Goal: Information Seeking & Learning: Compare options

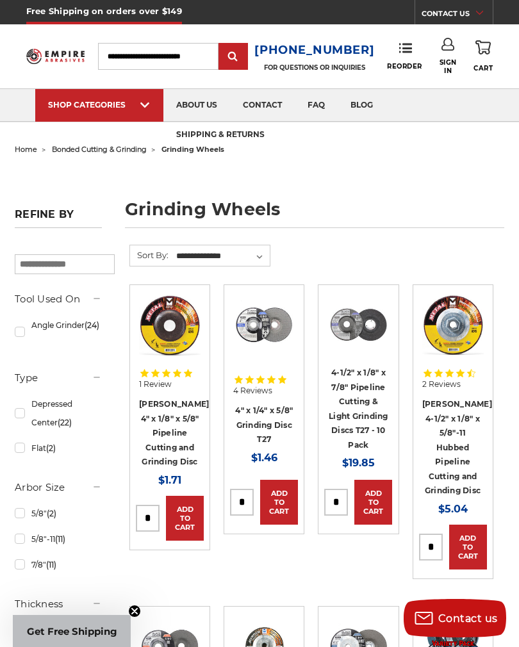
click at [192, 338] on img at bounding box center [170, 325] width 62 height 62
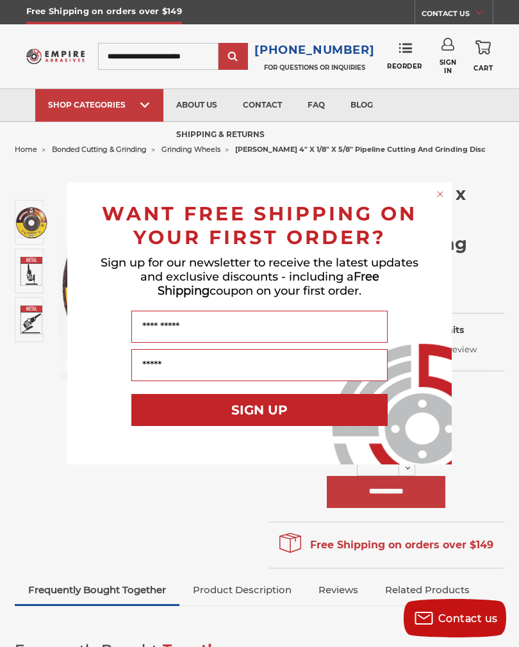
click at [446, 190] on circle "Close dialog" at bounding box center [441, 194] width 12 height 12
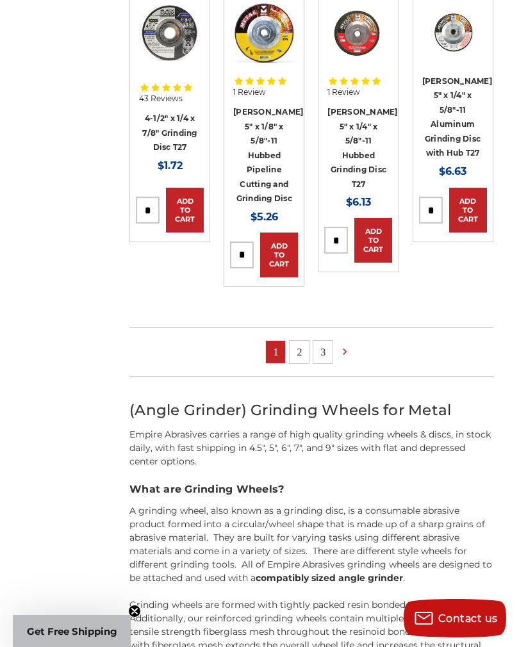
scroll to position [958, 0]
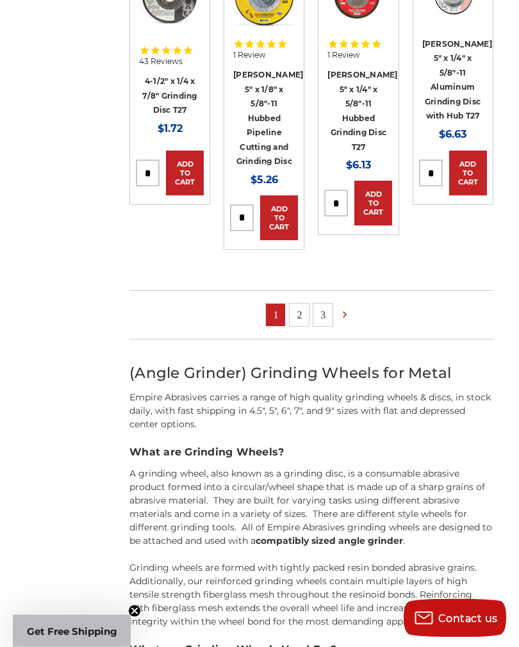
click at [302, 305] on link "2" at bounding box center [299, 316] width 19 height 22
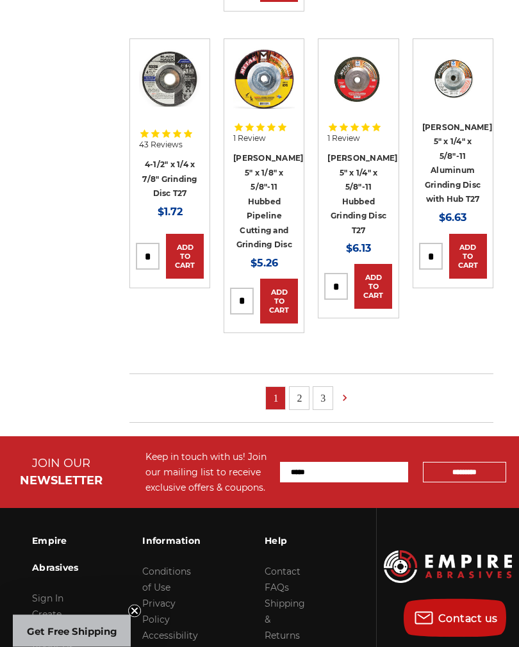
scroll to position [875, 0]
click at [308, 387] on link "2" at bounding box center [299, 398] width 19 height 22
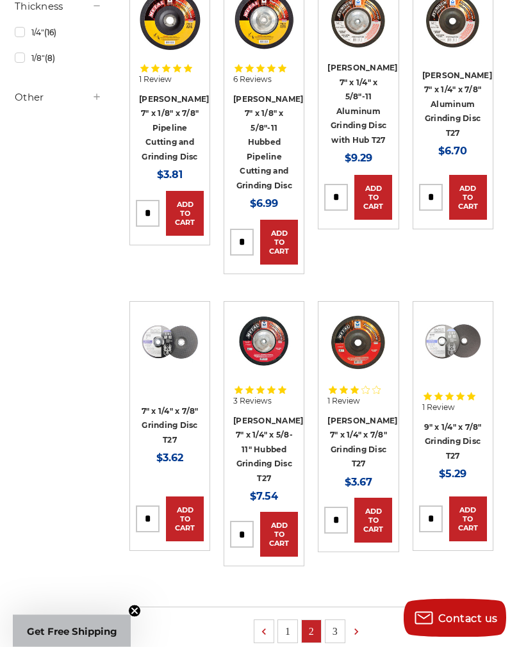
scroll to position [598, 0]
click at [339, 621] on link "3" at bounding box center [335, 632] width 19 height 22
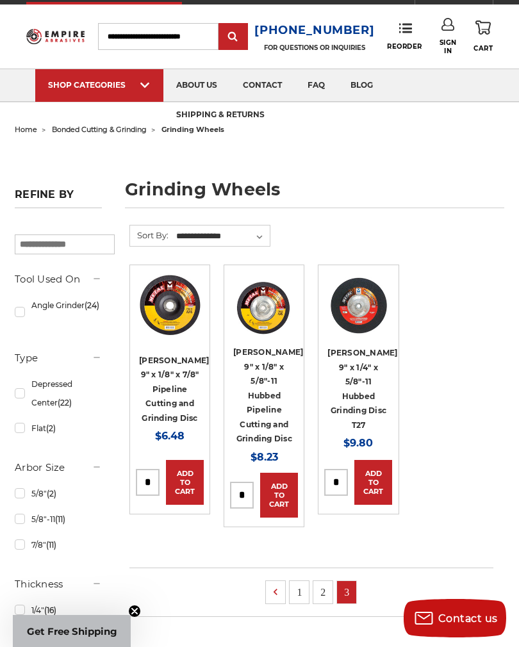
click at [279, 585] on icon at bounding box center [275, 592] width 13 height 14
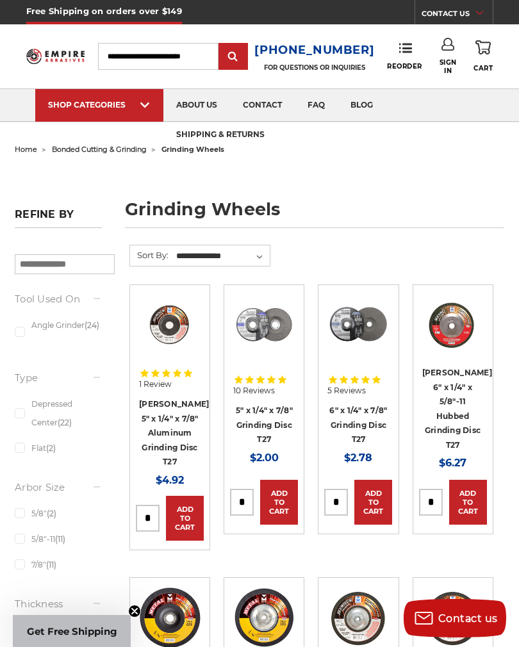
scroll to position [895, 0]
